Goal: Find specific page/section: Find specific page/section

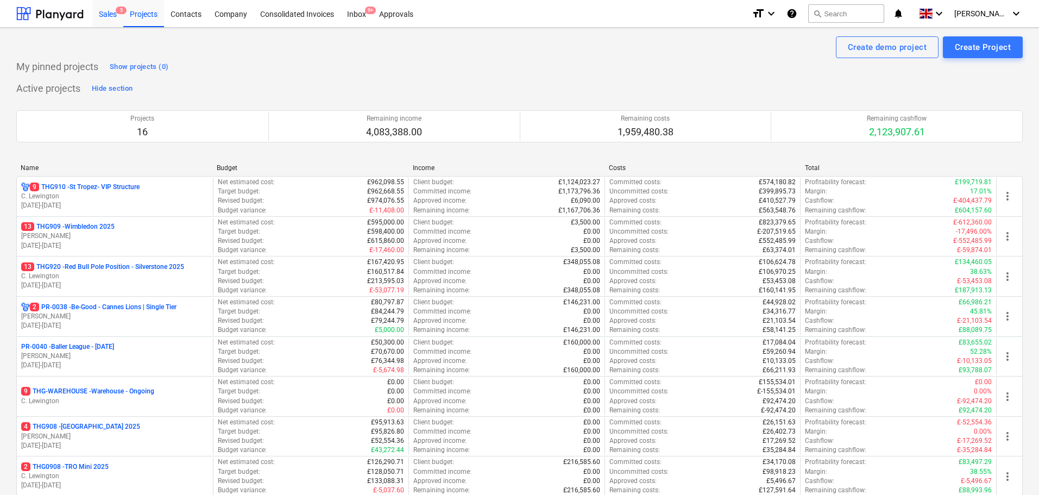
click at [115, 18] on div "Sales 5" at bounding box center [107, 13] width 31 height 28
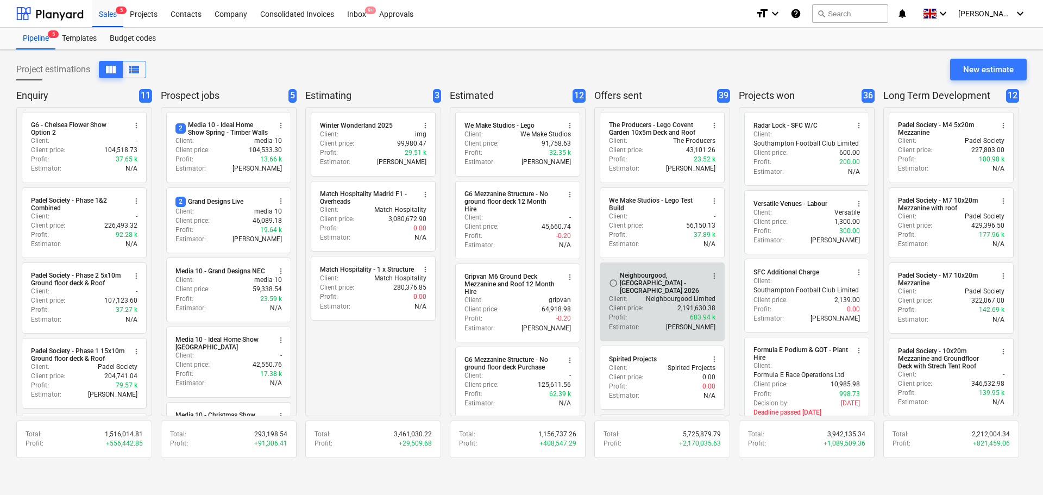
drag, startPoint x: 645, startPoint y: 290, endPoint x: 626, endPoint y: 287, distance: 18.7
click at [626, 294] on p "Client :" at bounding box center [618, 298] width 18 height 9
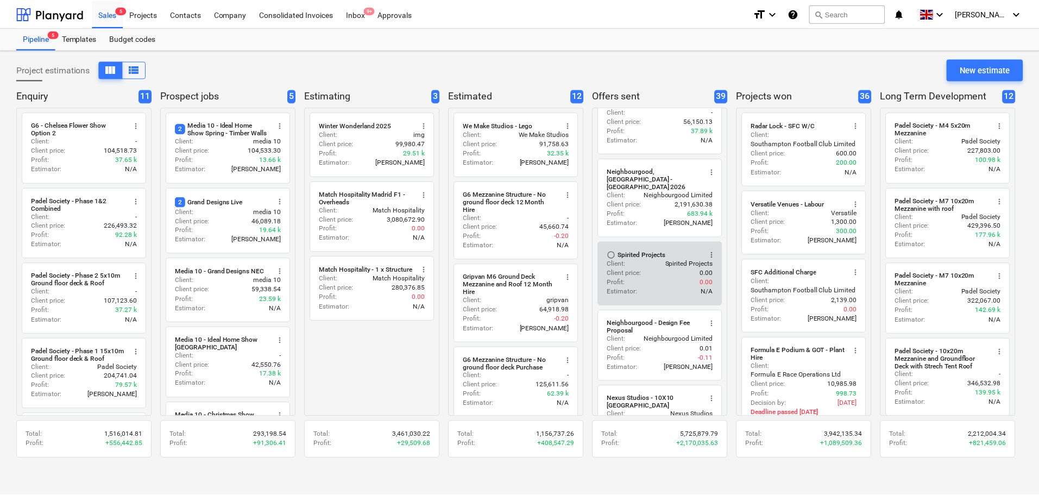
scroll to position [109, 0]
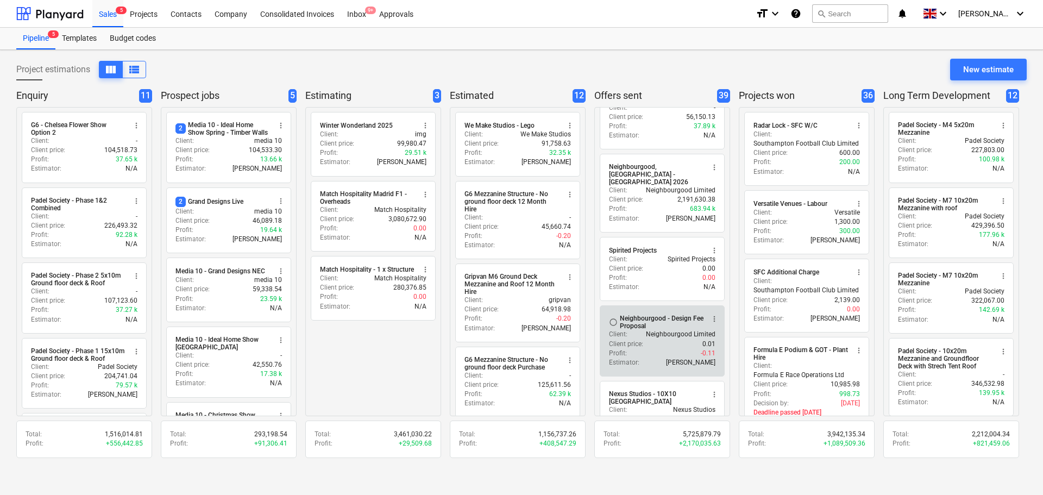
click at [671, 340] on div "Client price : 0.01" at bounding box center [662, 344] width 106 height 9
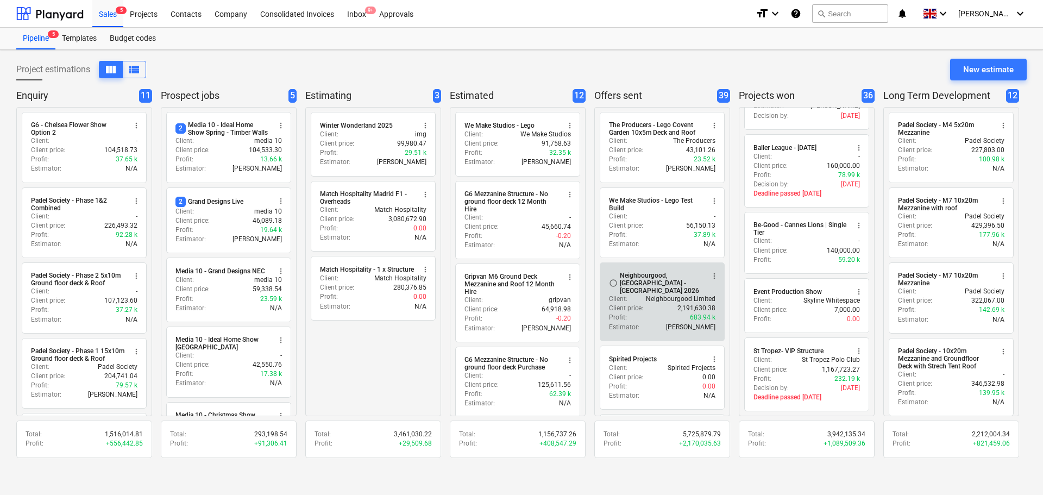
click at [663, 294] on p "Neighbourgood Limited" at bounding box center [681, 298] width 70 height 9
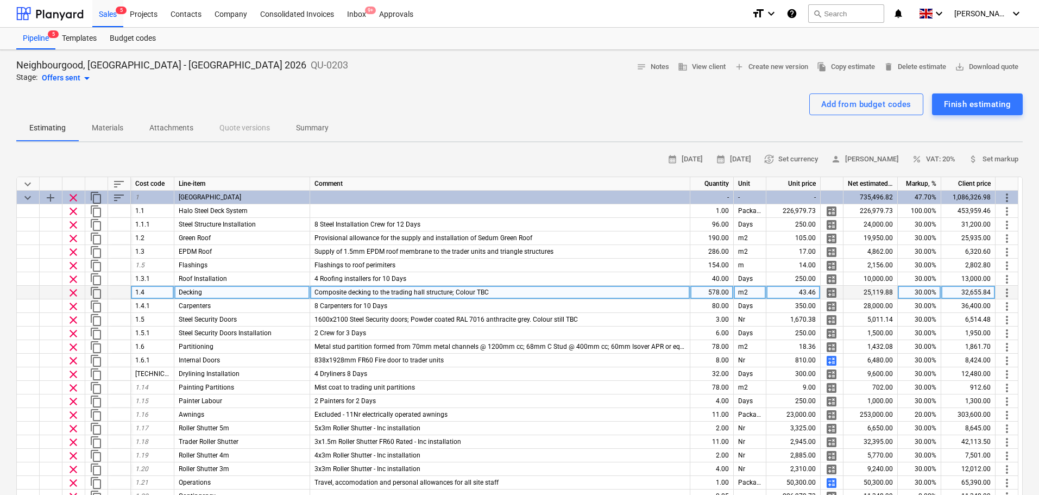
type textarea "x"
